Goal: Information Seeking & Learning: Learn about a topic

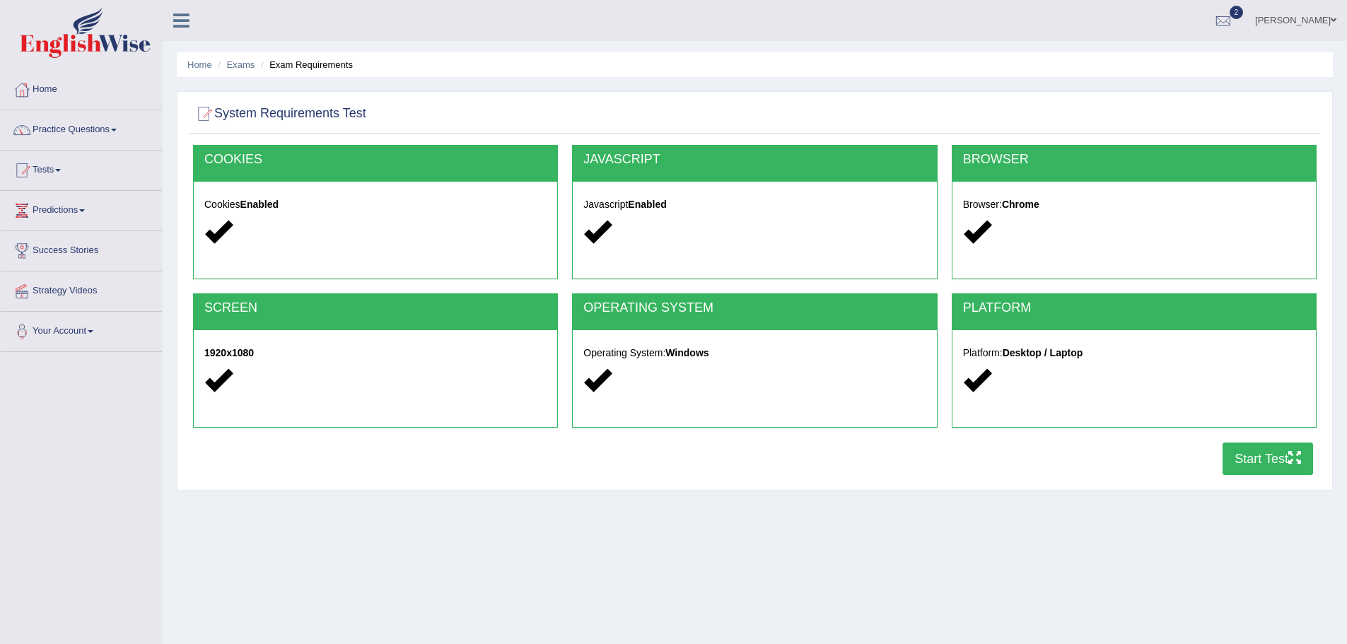
click at [1223, 458] on button "Start Test" at bounding box center [1268, 459] width 91 height 33
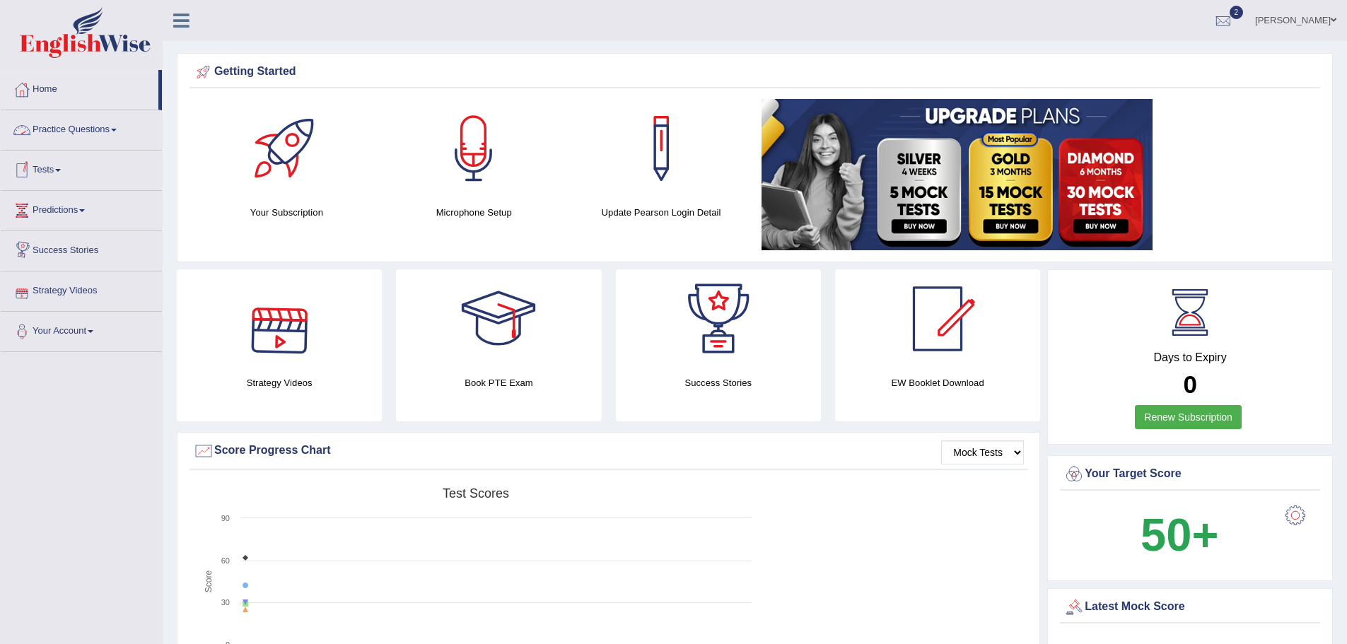
click at [162, 129] on link "Practice Questions" at bounding box center [81, 127] width 161 height 35
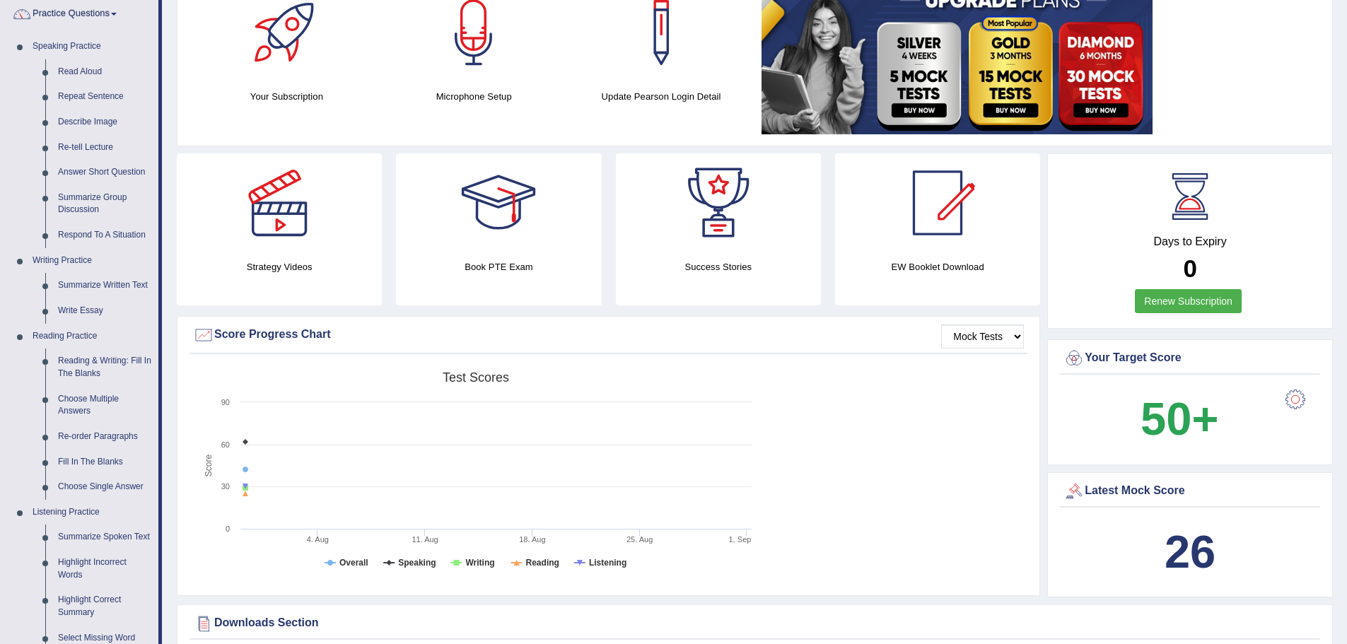
scroll to position [141, 0]
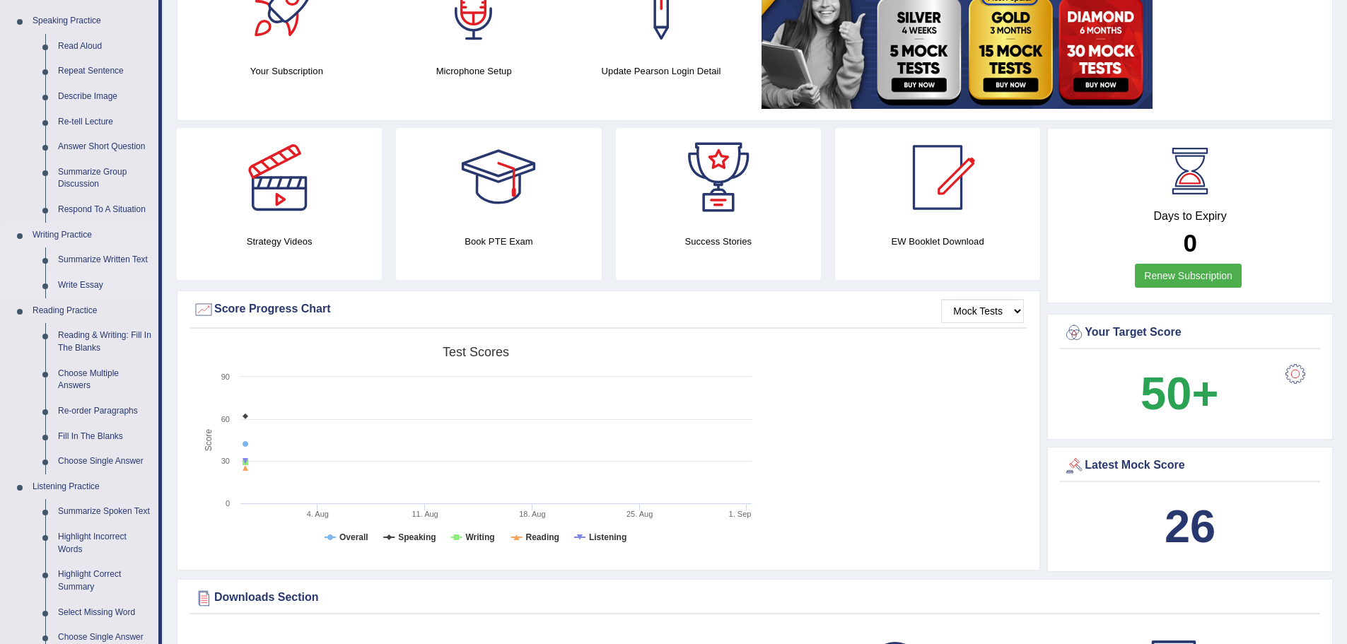
click at [158, 282] on link "Write Essay" at bounding box center [105, 285] width 107 height 25
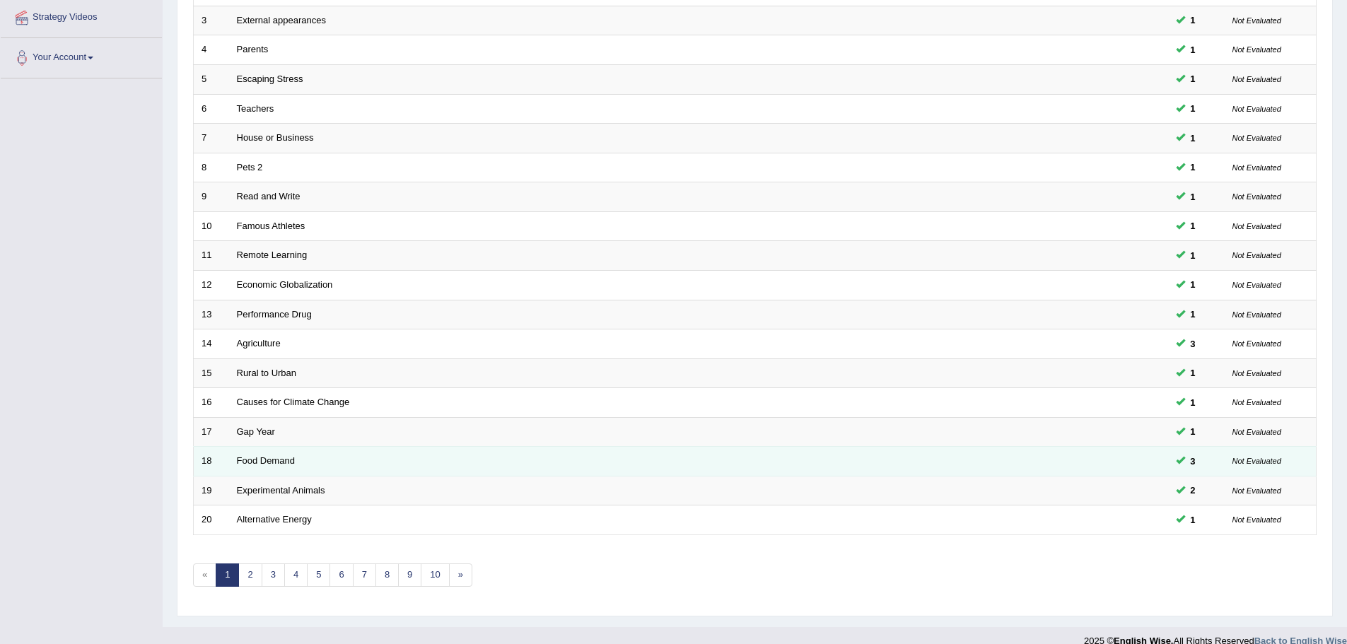
scroll to position [292, 0]
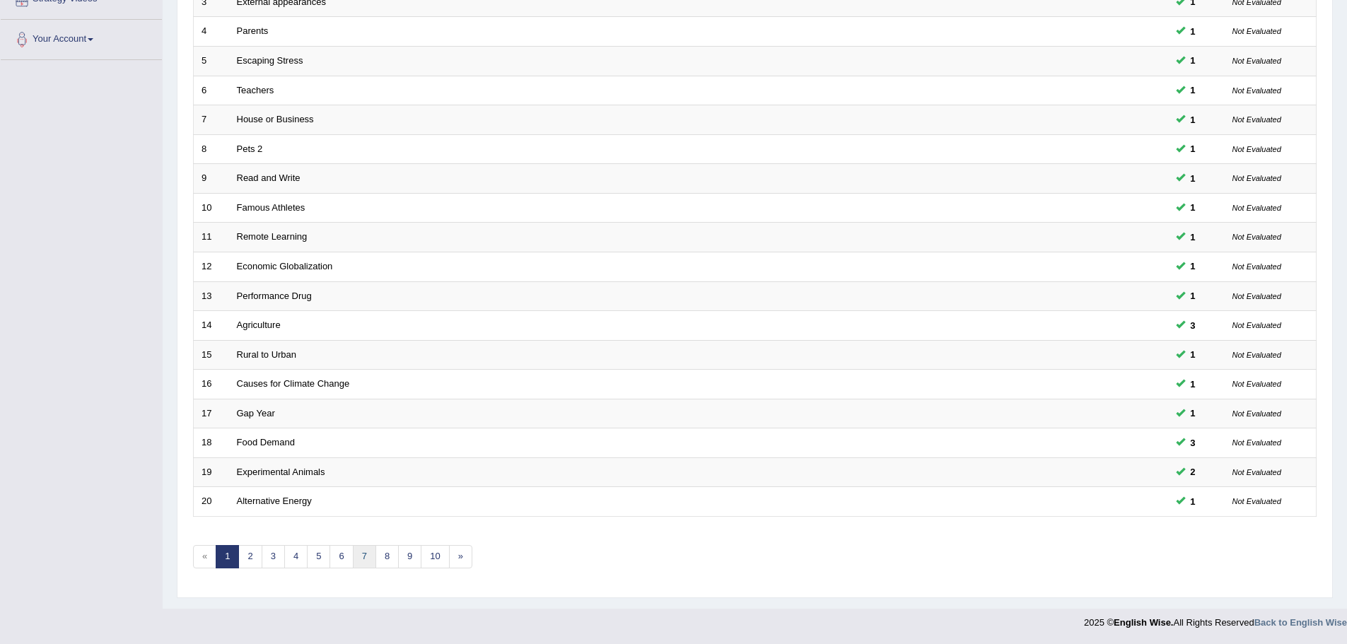
click at [376, 557] on link "7" at bounding box center [364, 556] width 23 height 23
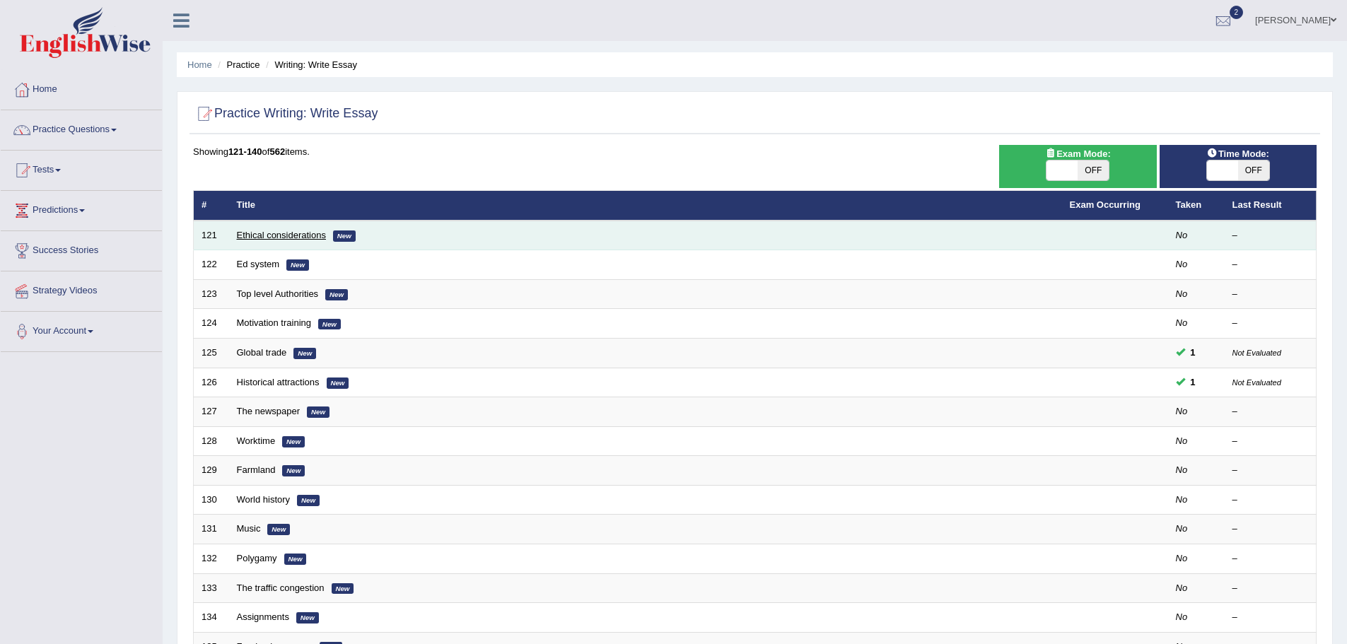
click at [326, 237] on link "Ethical considerations" at bounding box center [281, 235] width 89 height 11
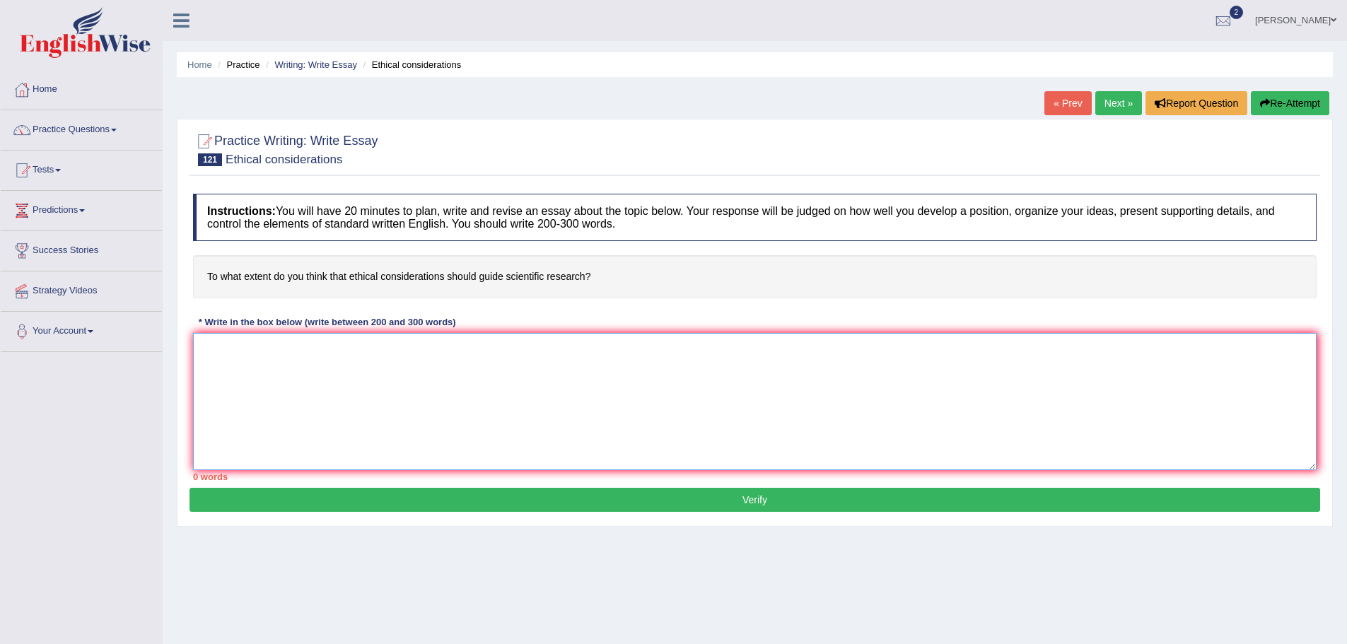
click at [413, 339] on textarea at bounding box center [755, 401] width 1124 height 137
drag, startPoint x: 726, startPoint y: 274, endPoint x: 701, endPoint y: 276, distance: 25.6
click at [700, 277] on h4 "To what extent do you think that ethical considerations should guide scientific…" at bounding box center [755, 276] width 1124 height 43
drag, startPoint x: 718, startPoint y: 274, endPoint x: 394, endPoint y: 276, distance: 323.9
click at [394, 276] on h4 "To what extent do you think that ethical considerations should guide scientific…" at bounding box center [755, 276] width 1124 height 43
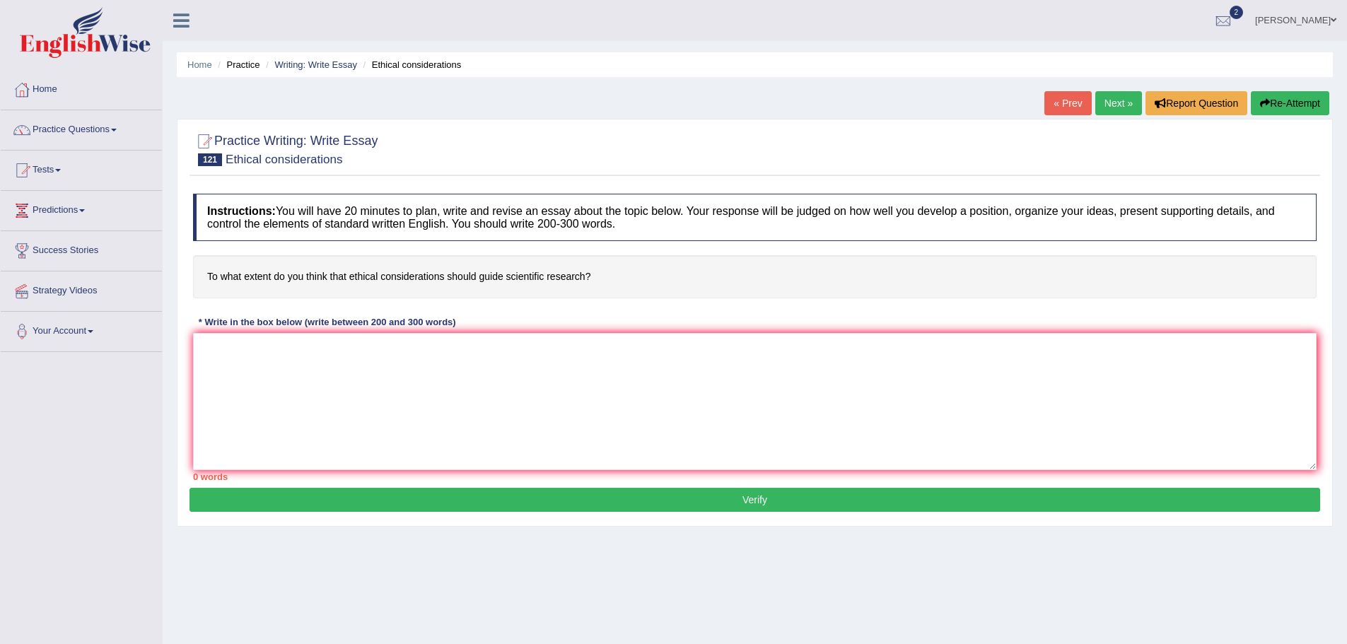
click at [490, 278] on h4 "To what extent do you think that ethical considerations should guide scientific…" at bounding box center [755, 276] width 1124 height 43
click at [440, 354] on textarea at bounding box center [755, 401] width 1124 height 137
type textarea "i"
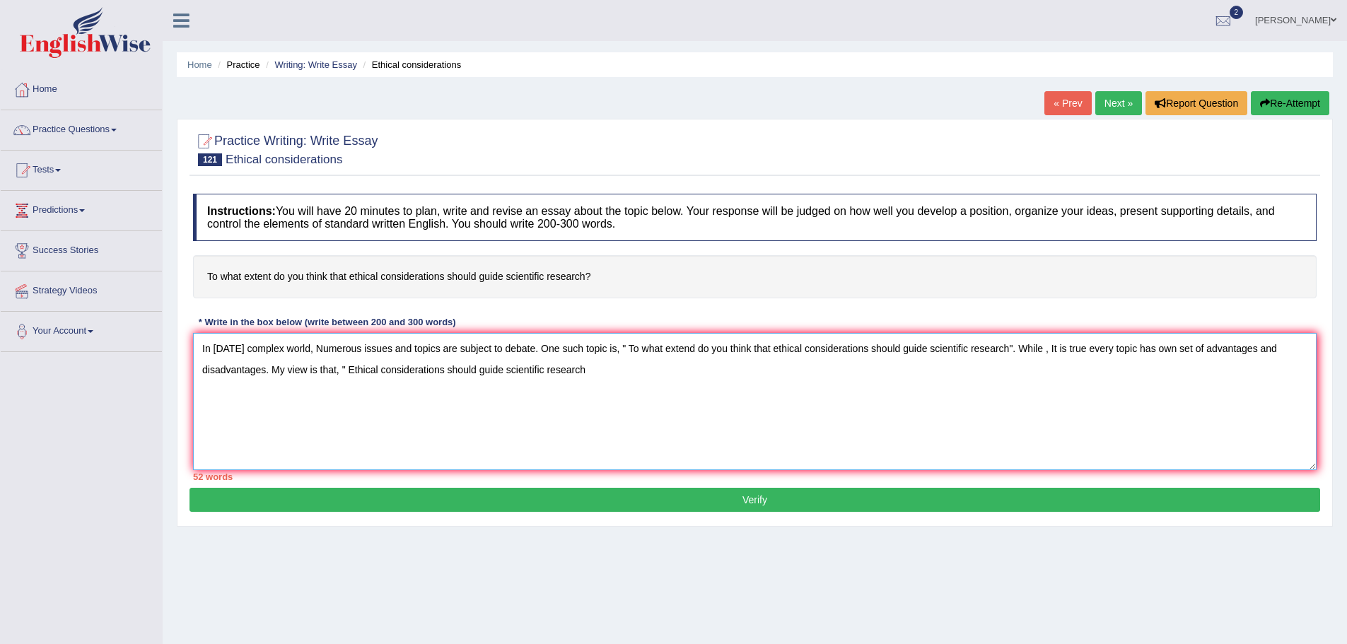
click at [710, 368] on textarea "In [DATE] complex world, Numerous issues and topics are subject to debate. One …" at bounding box center [755, 401] width 1124 height 137
click at [1078, 366] on textarea "In [DATE] complex world, Numerous issues and topics are subject to debate. One …" at bounding box center [755, 401] width 1124 height 137
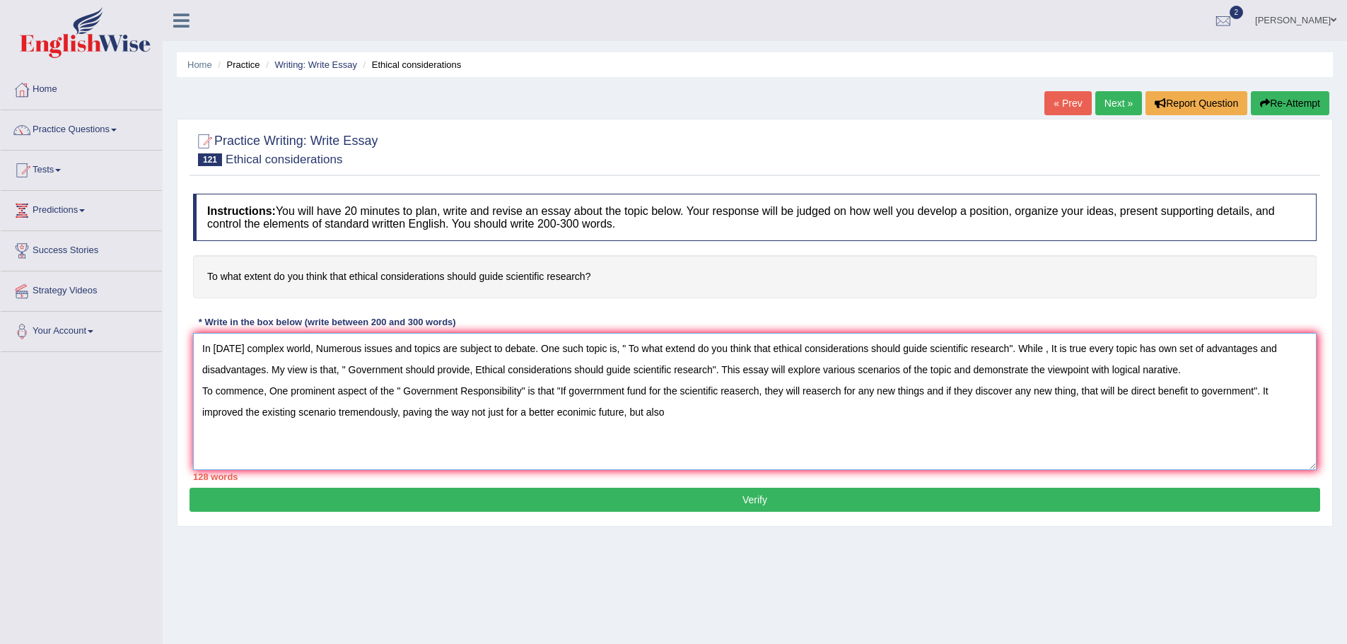
type textarea "In [DATE] complex world, Numerous issues and topics are subject to debate. One …"
click at [1045, 435] on textarea "In [DATE] complex world, Numerous issues and topics are subject to debate. One …" at bounding box center [755, 401] width 1124 height 137
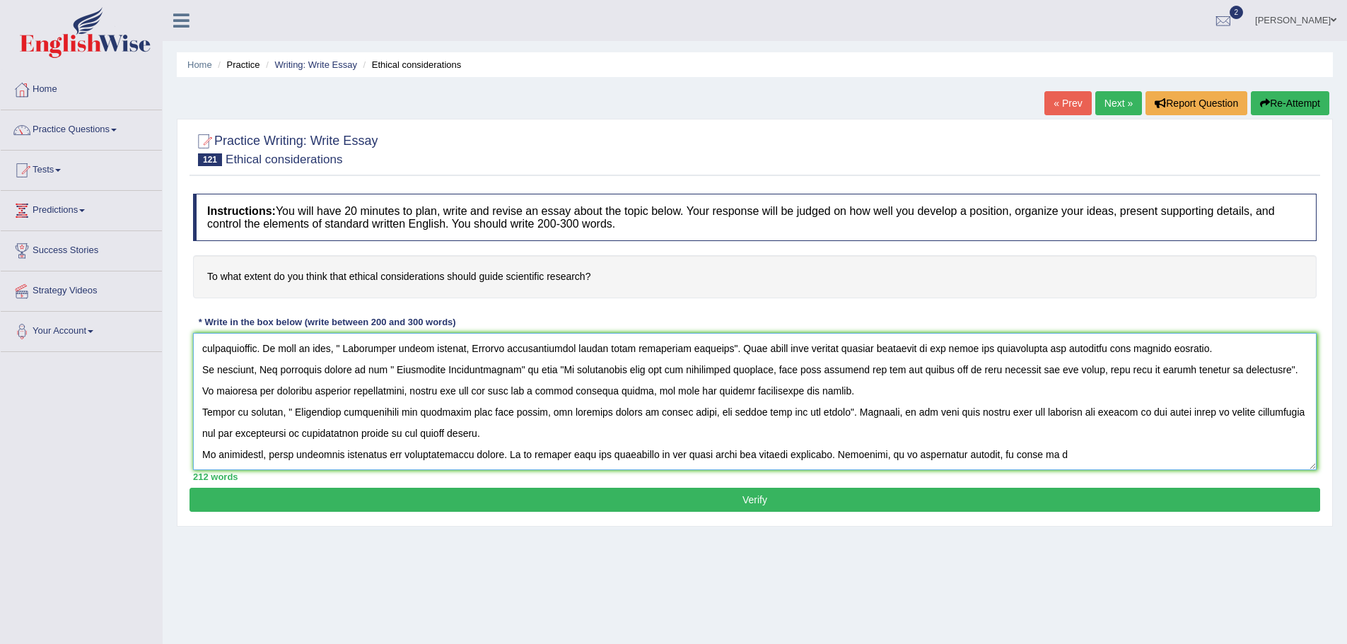
scroll to position [76, 0]
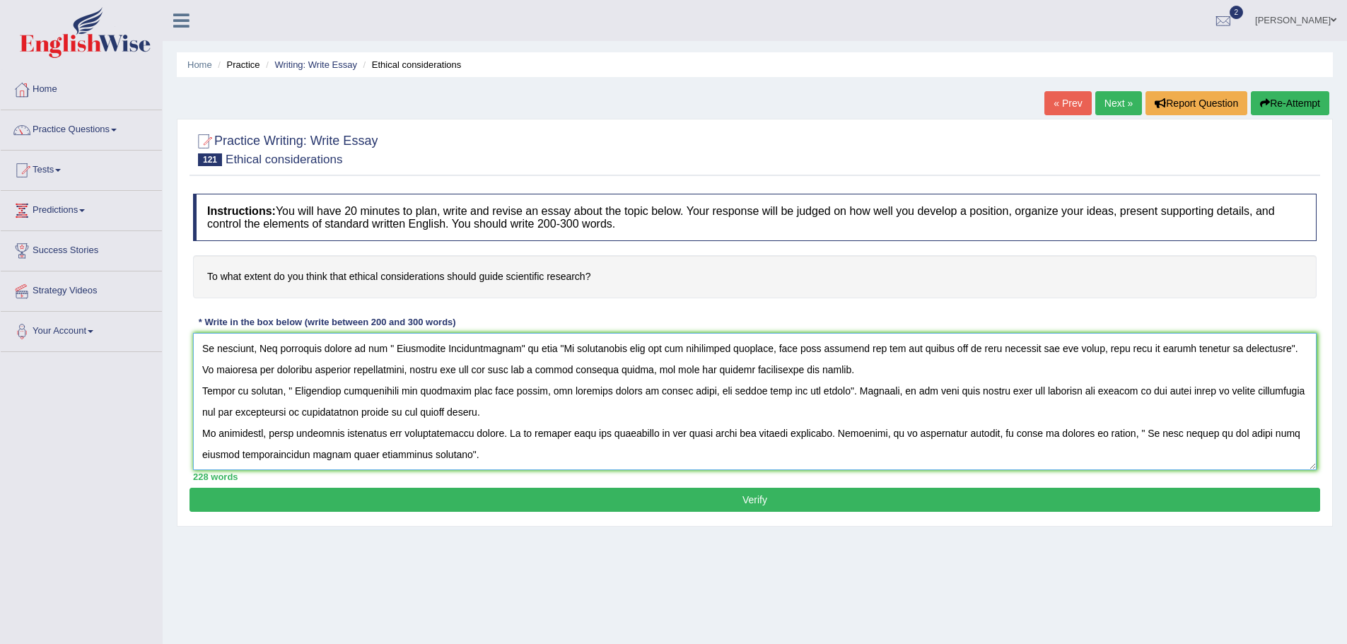
type textarea "In [DATE] complex world, Numerous issues and topics are subject to debate. One …"
click at [801, 501] on button "Verify" at bounding box center [755, 500] width 1131 height 24
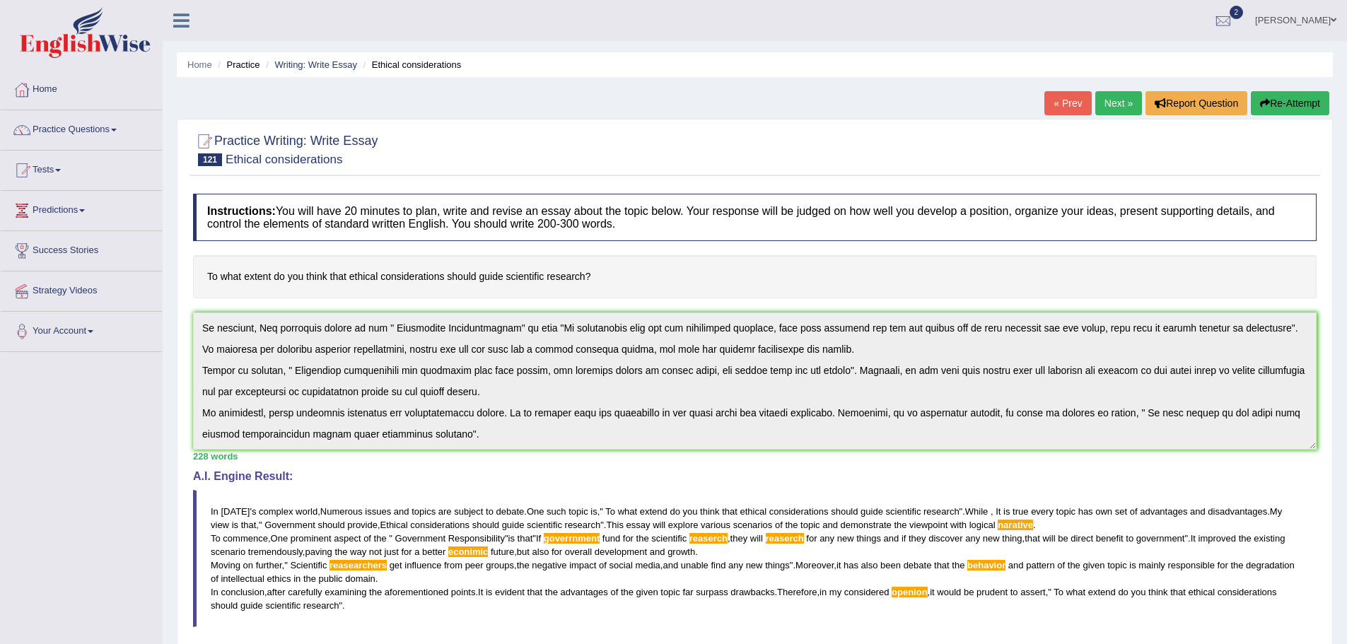
scroll to position [85, 0]
click at [975, 552] on div "Instructions: You will have 20 minutes to plan, write and revise an essay about…" at bounding box center [755, 475] width 1131 height 576
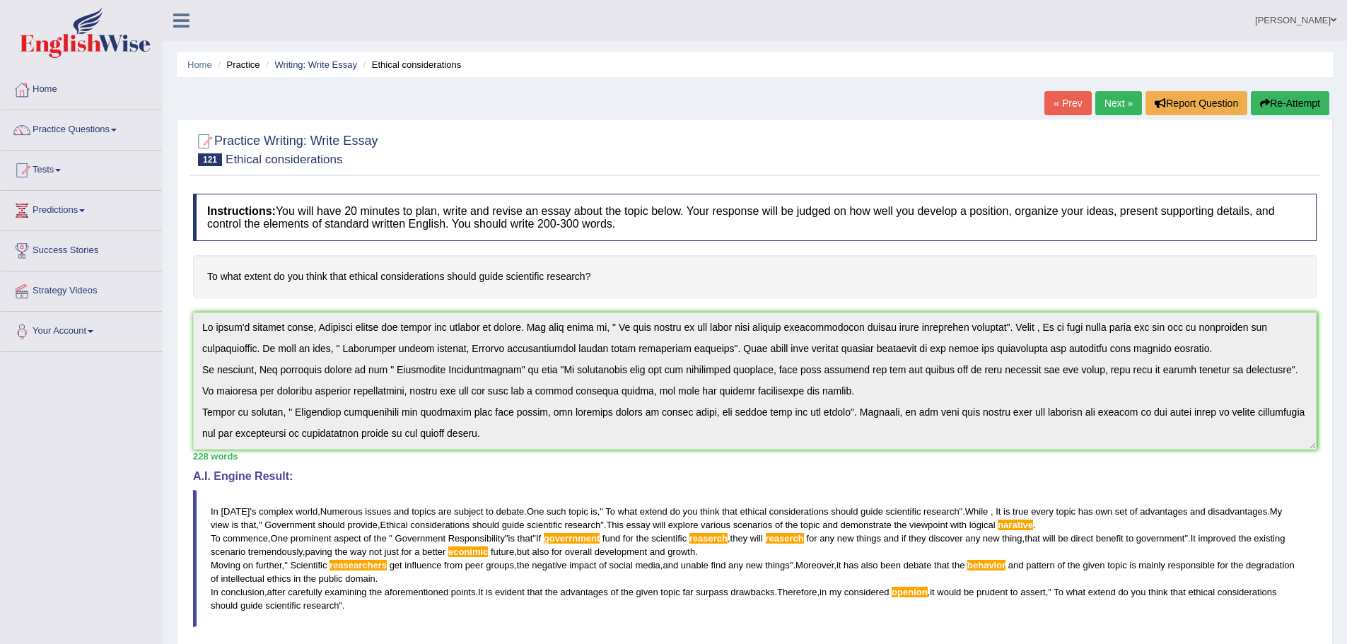
scroll to position [0, 0]
click at [1095, 100] on link "Next »" at bounding box center [1118, 103] width 47 height 24
